Goal: Information Seeking & Learning: Understand process/instructions

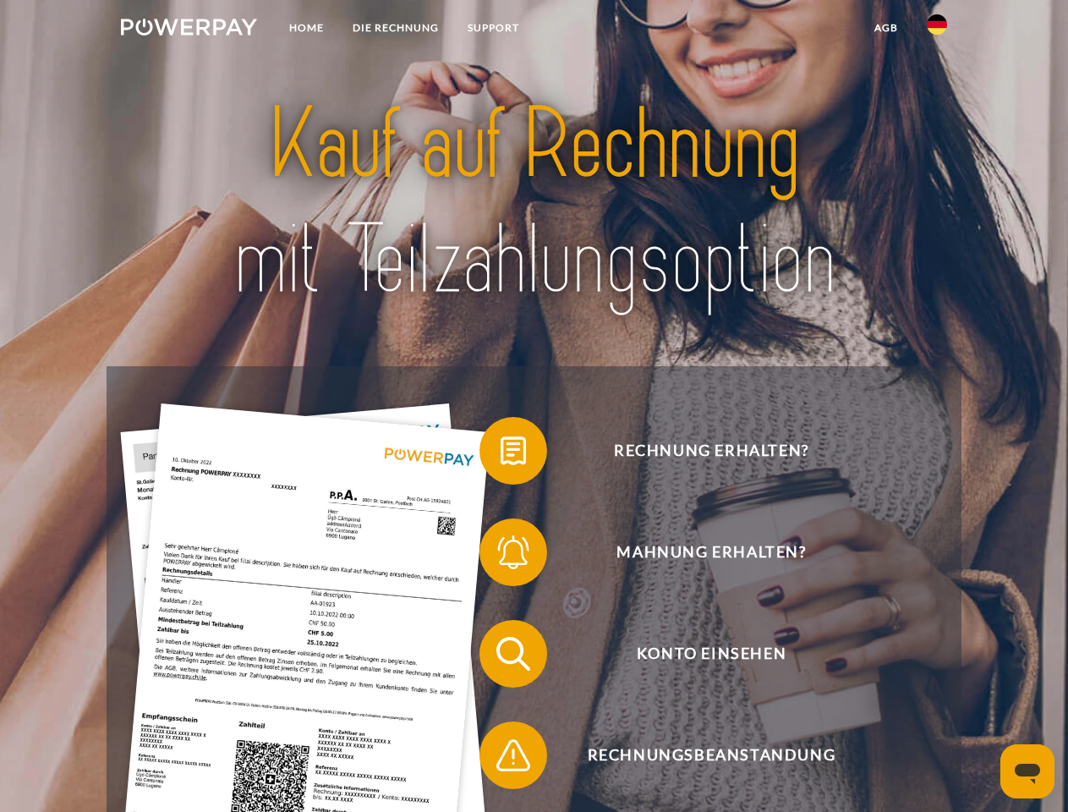
click at [189, 30] on img at bounding box center [189, 27] width 136 height 17
click at [937, 30] on img at bounding box center [937, 24] width 20 height 20
click at [885, 28] on link "agb" at bounding box center [886, 28] width 52 height 30
click at [501, 454] on span at bounding box center [488, 450] width 85 height 85
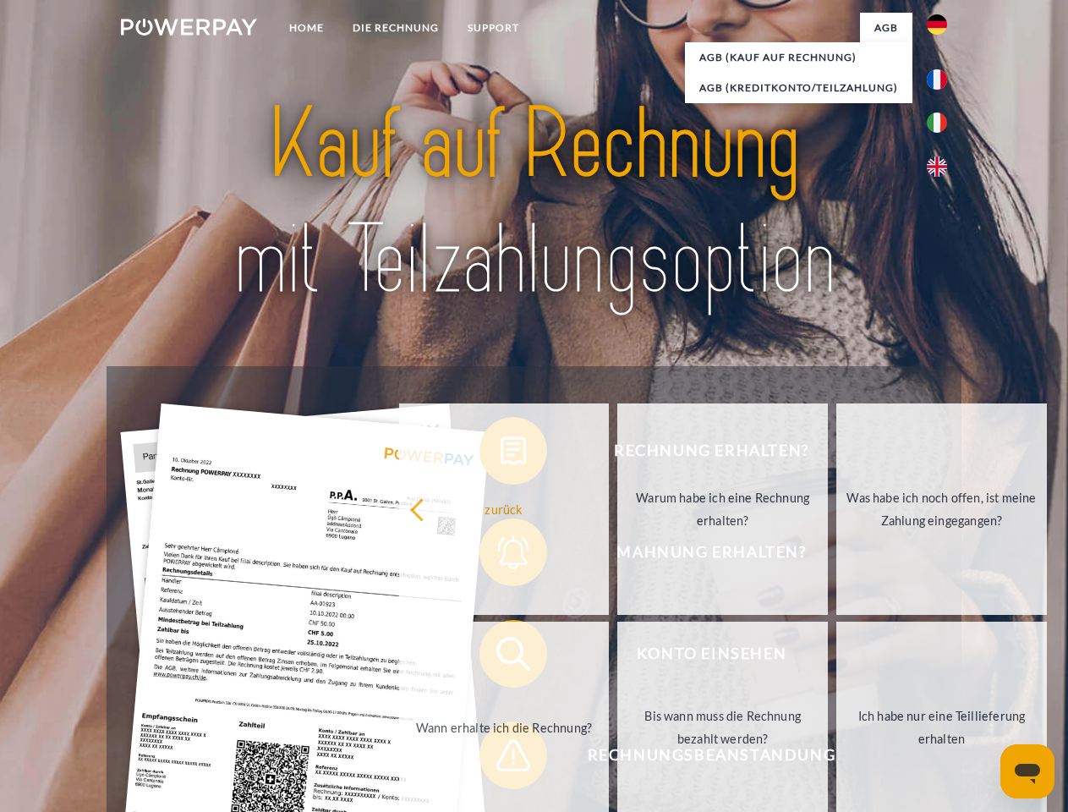
click at [501, 556] on div "Rechnung erhalten? Mahnung erhalten? Konto einsehen" at bounding box center [534, 704] width 854 height 677
click at [617, 657] on link "Bis wann muss die Rechnung bezahlt werden?" at bounding box center [722, 727] width 211 height 211
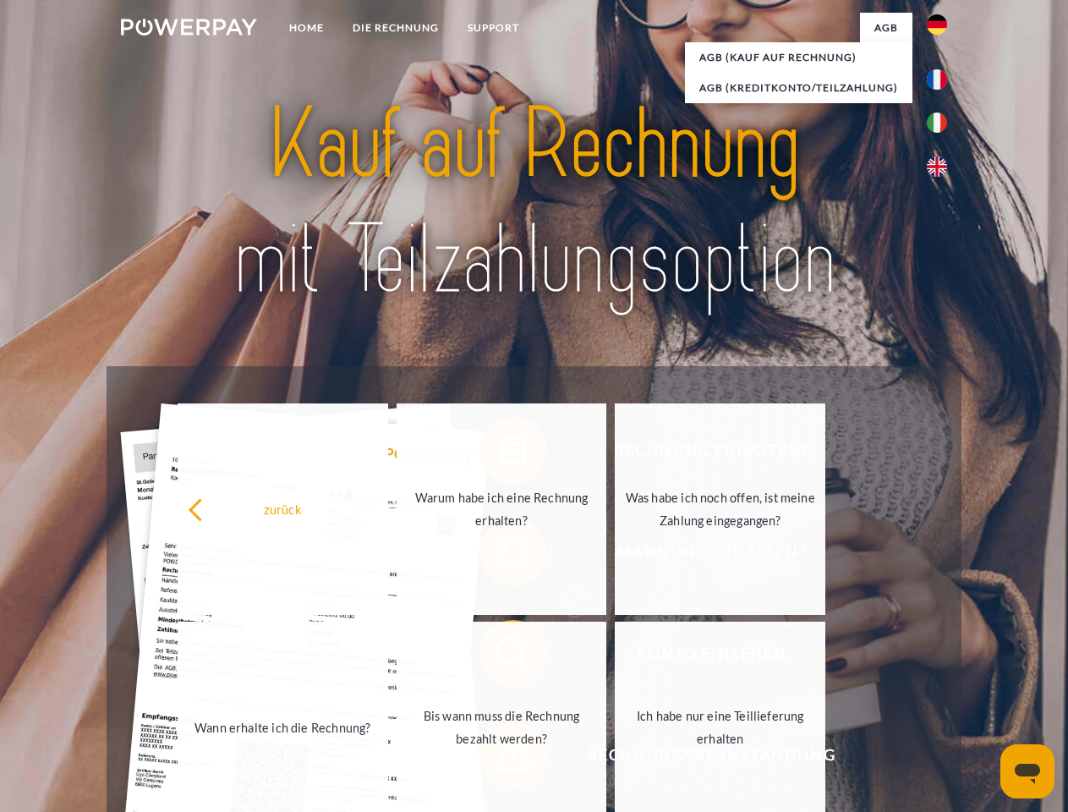
click at [501, 759] on span at bounding box center [488, 755] width 85 height 85
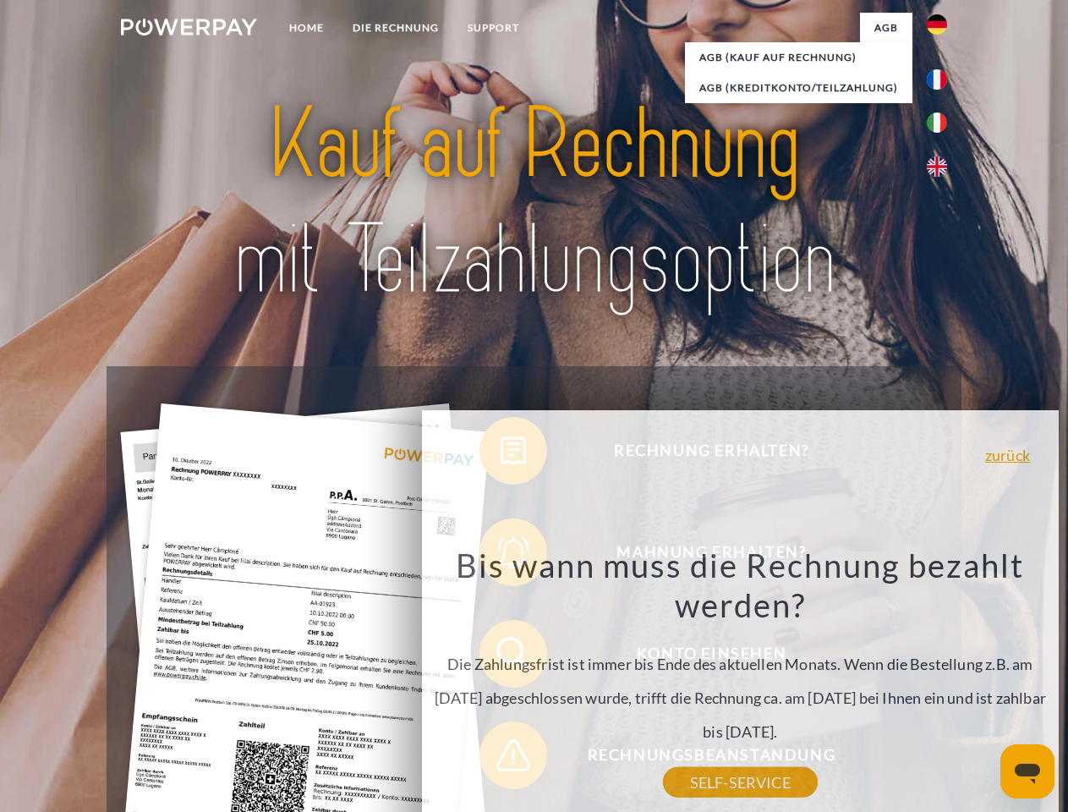
click at [1028, 771] on icon "Messaging-Fenster öffnen" at bounding box center [1027, 774] width 25 height 20
